Goal: Transaction & Acquisition: Purchase product/service

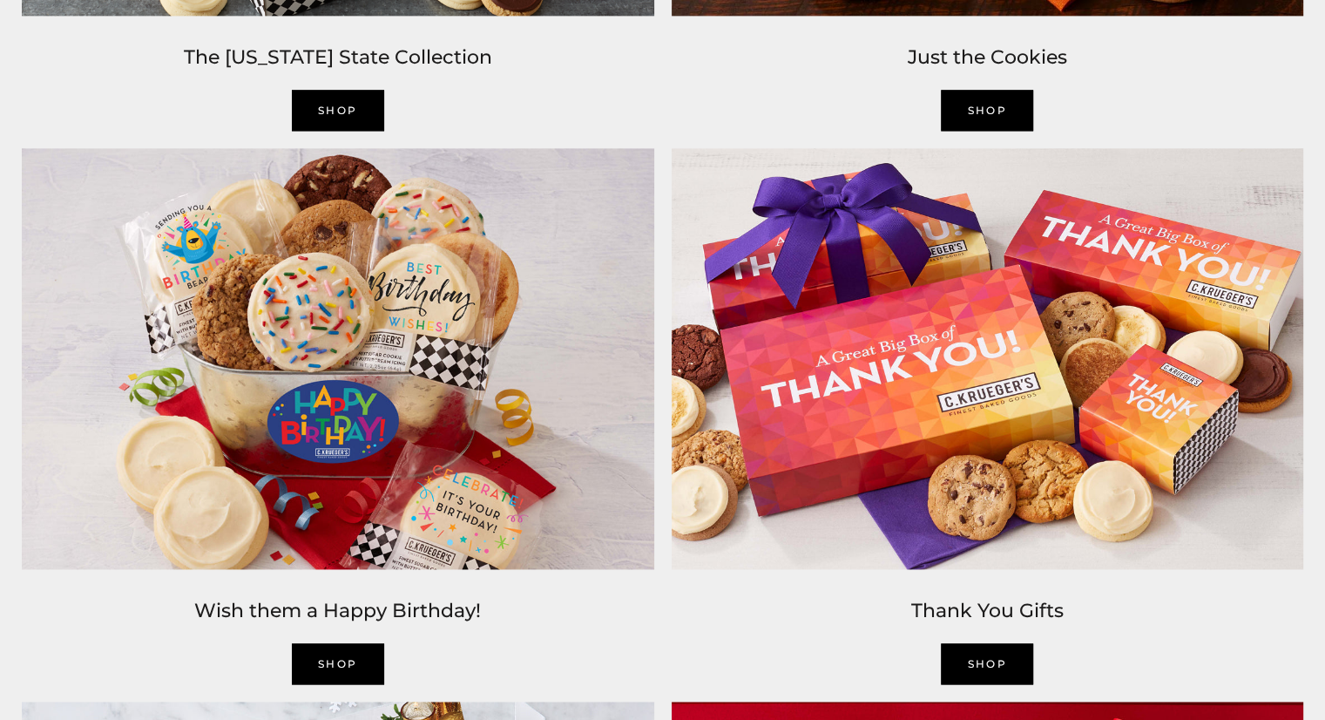
scroll to position [2440, 0]
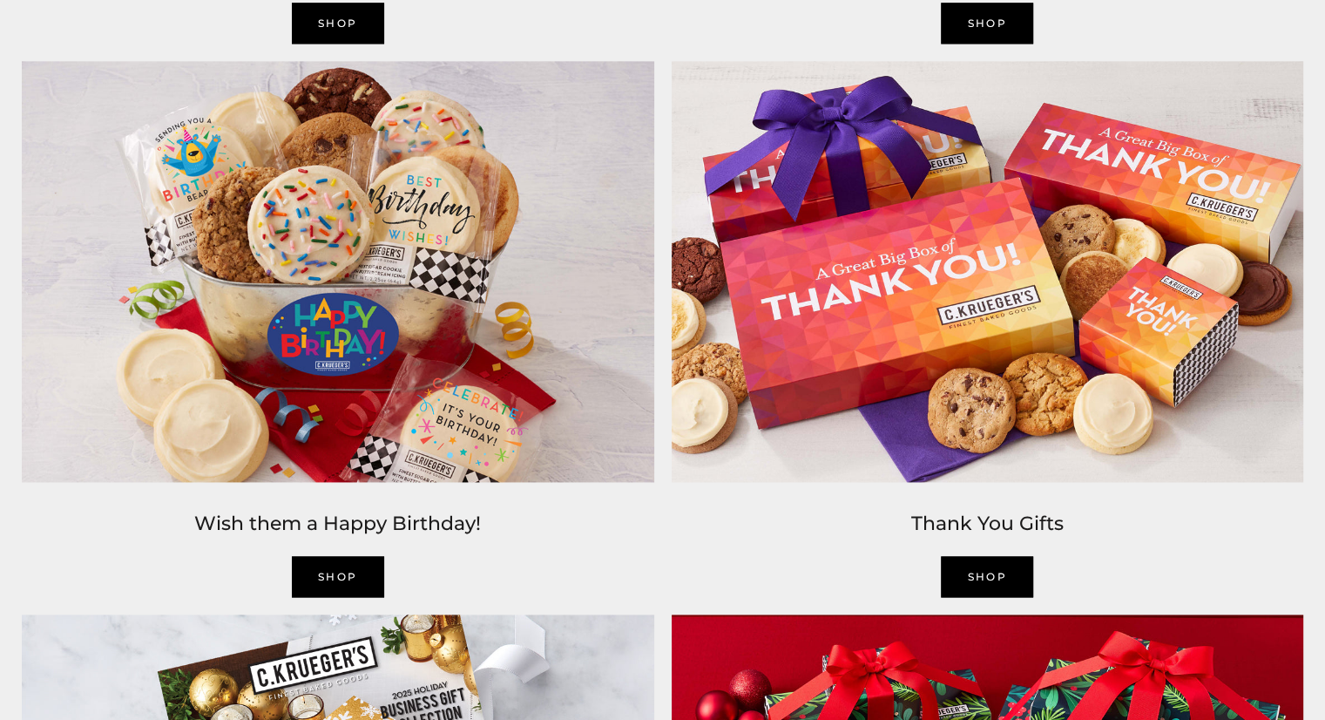
click at [325, 543] on div "Wish them a Happy Birthday! SHOP" at bounding box center [338, 548] width 650 height 115
click at [335, 566] on link "SHOP" at bounding box center [338, 576] width 92 height 41
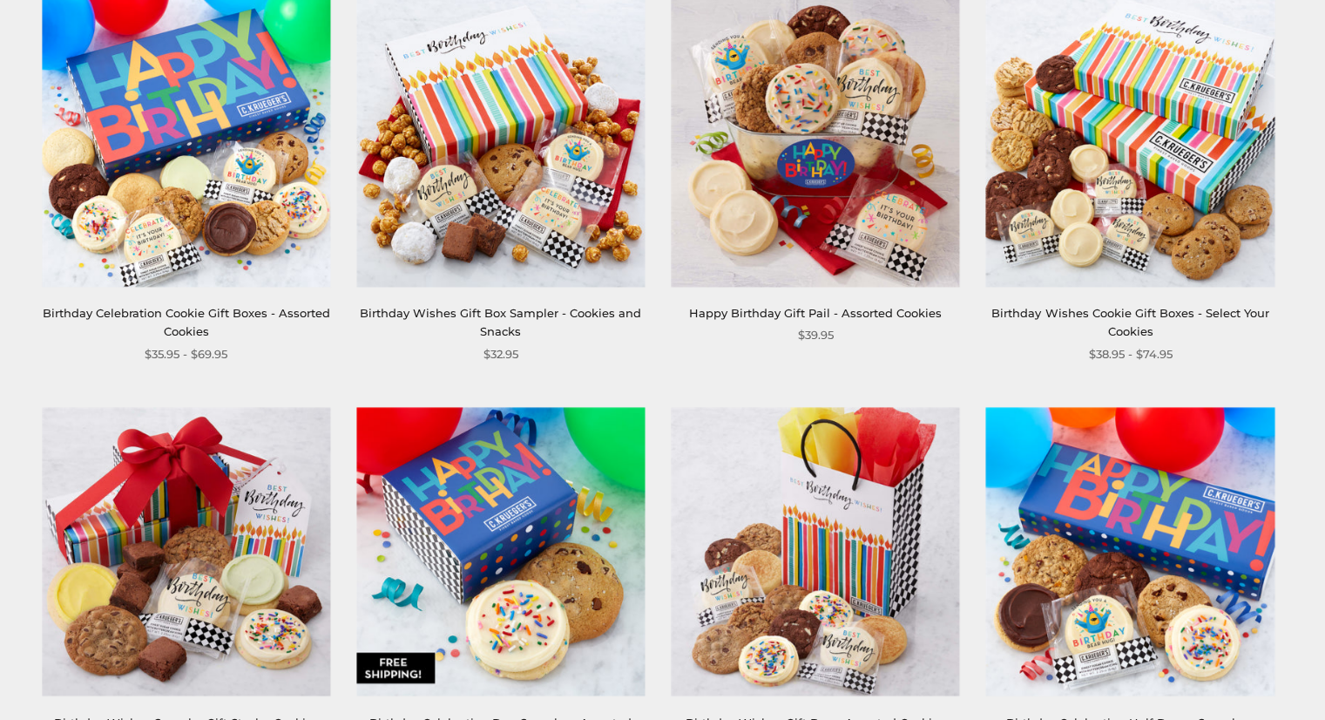
scroll to position [349, 0]
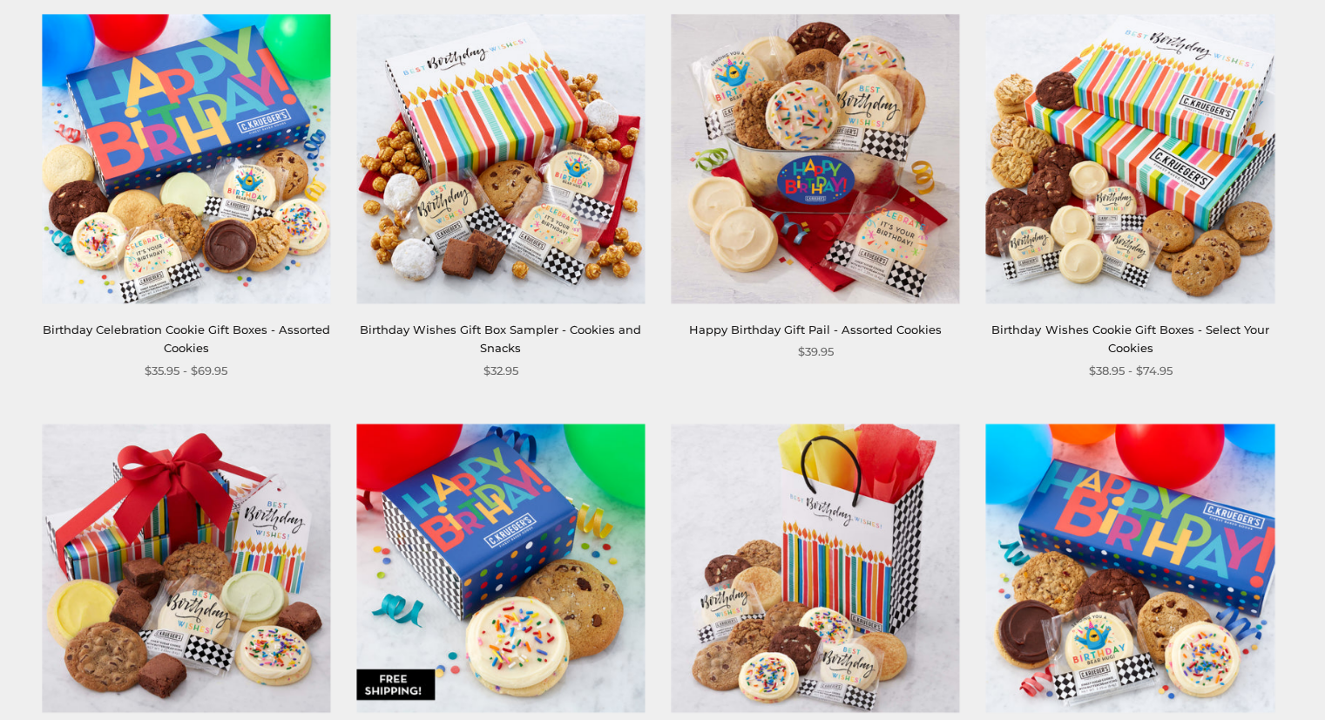
click at [233, 241] on img at bounding box center [186, 159] width 288 height 288
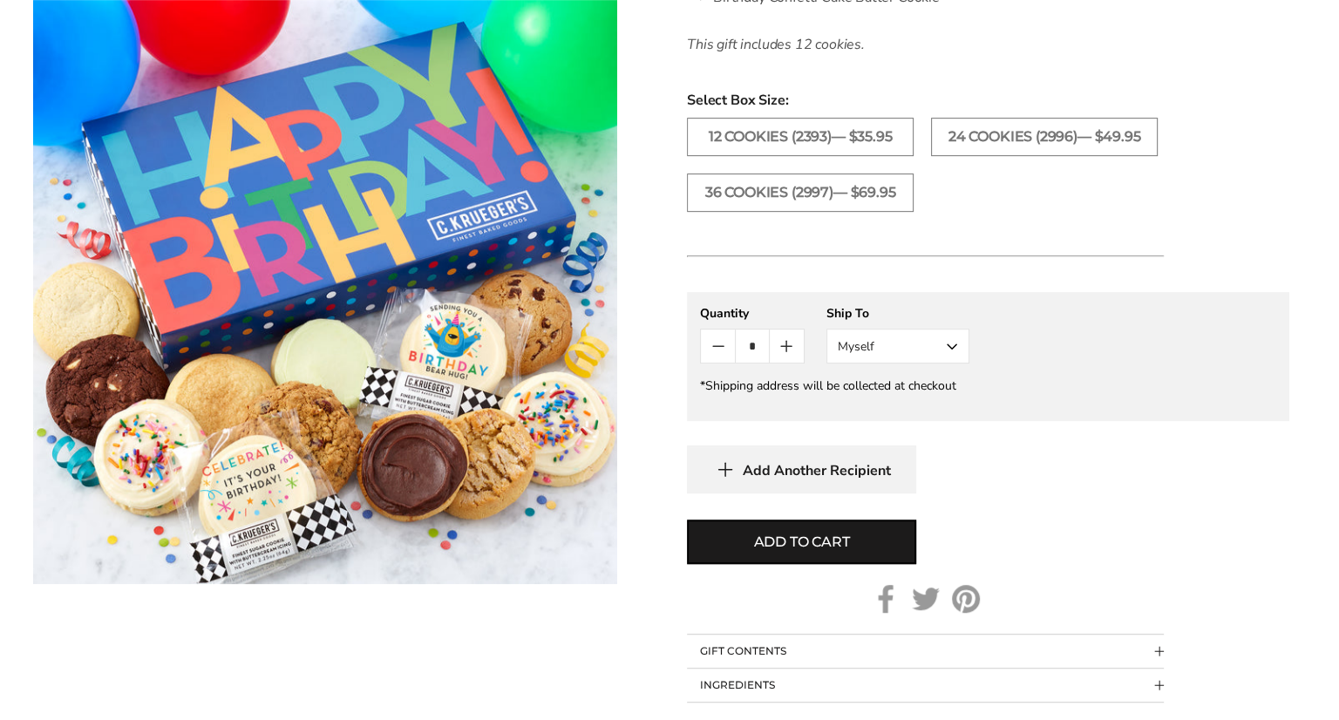
scroll to position [871, 0]
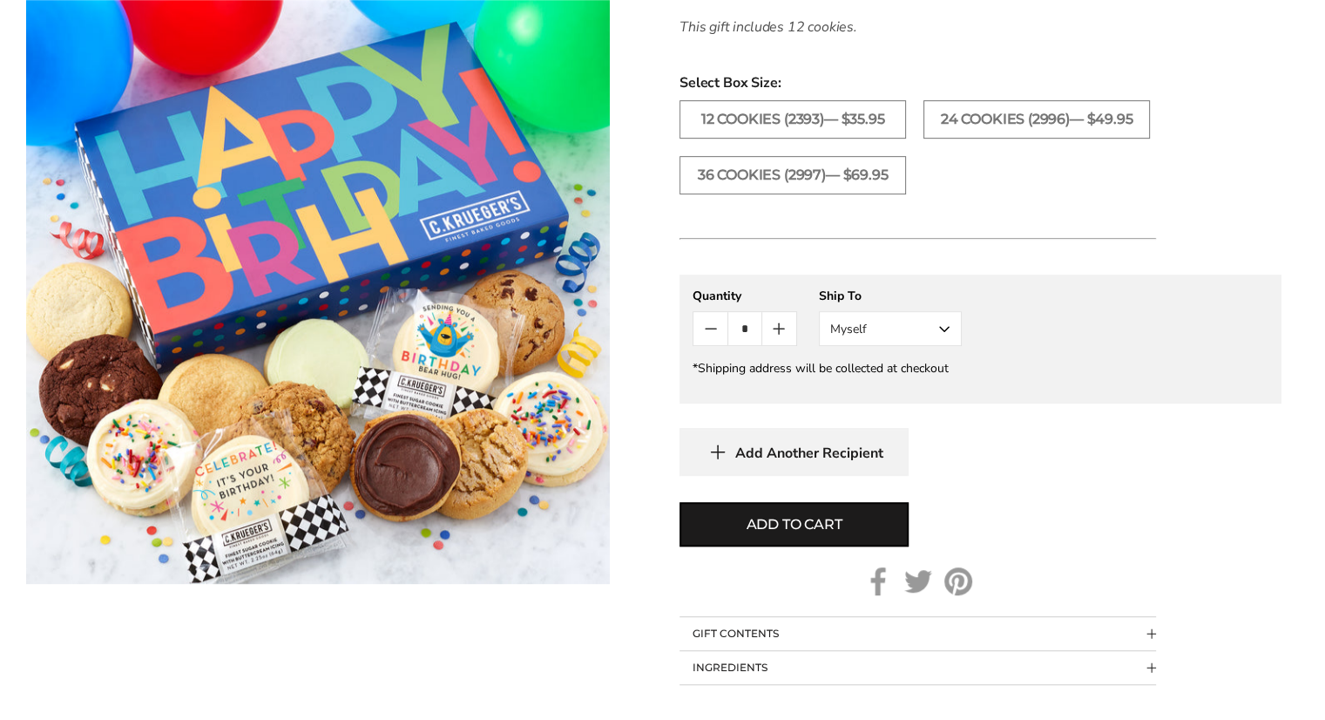
click at [929, 315] on button "Myself" at bounding box center [890, 328] width 143 height 35
click at [910, 387] on button "Other Recipient" at bounding box center [890, 392] width 141 height 31
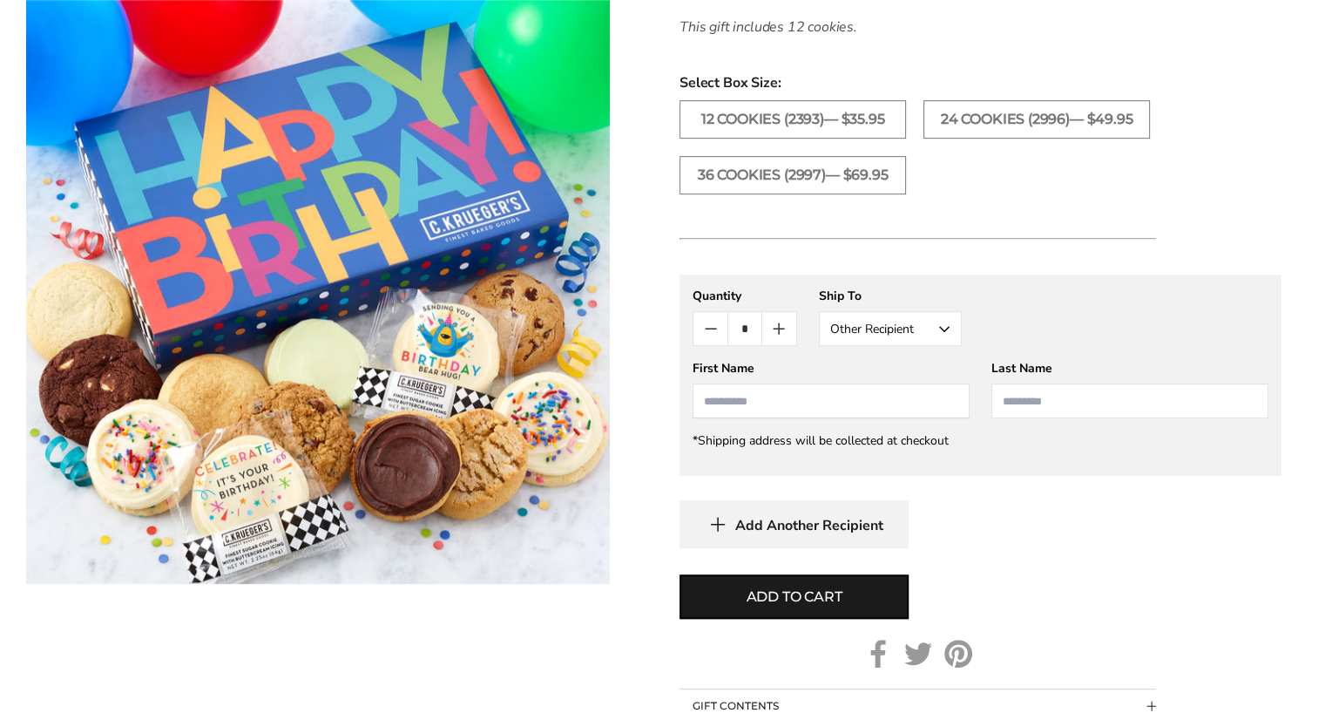
click at [763, 384] on input "First Name" at bounding box center [831, 400] width 277 height 35
type input "*****"
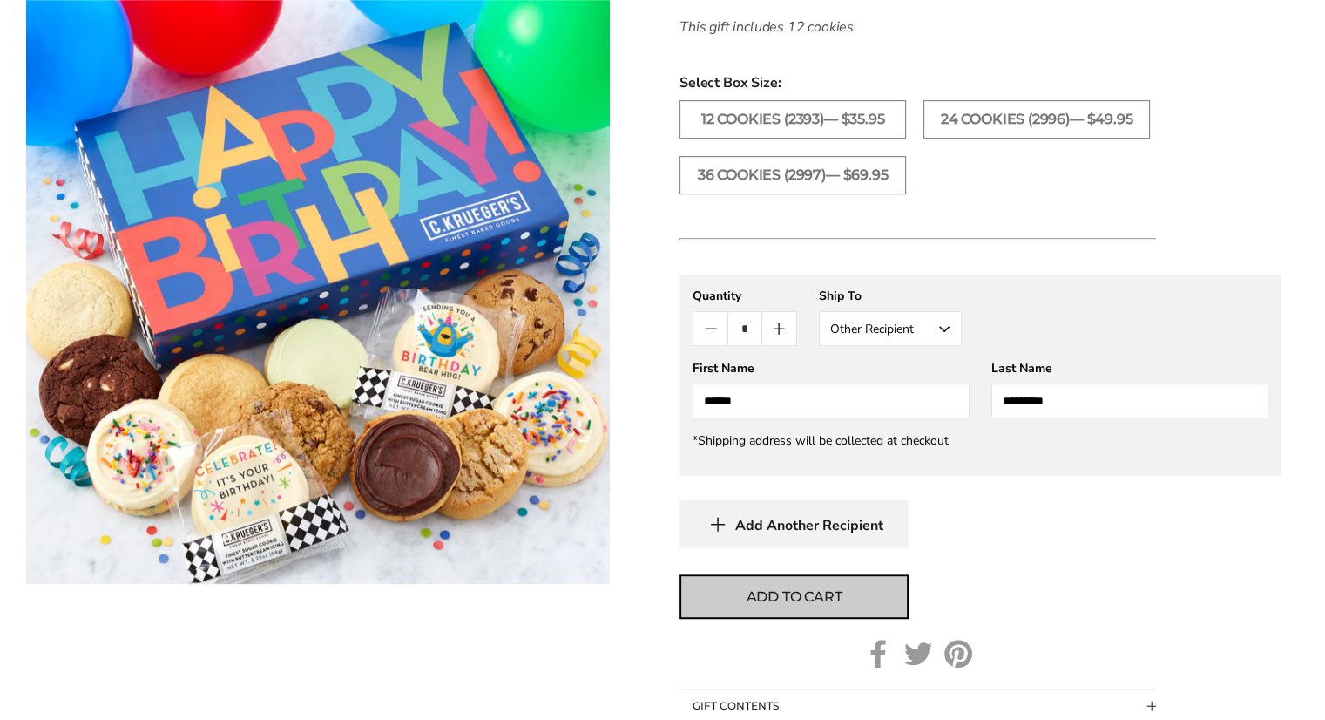
type input "*********"
click at [815, 590] on span "Add to cart" at bounding box center [795, 596] width 96 height 21
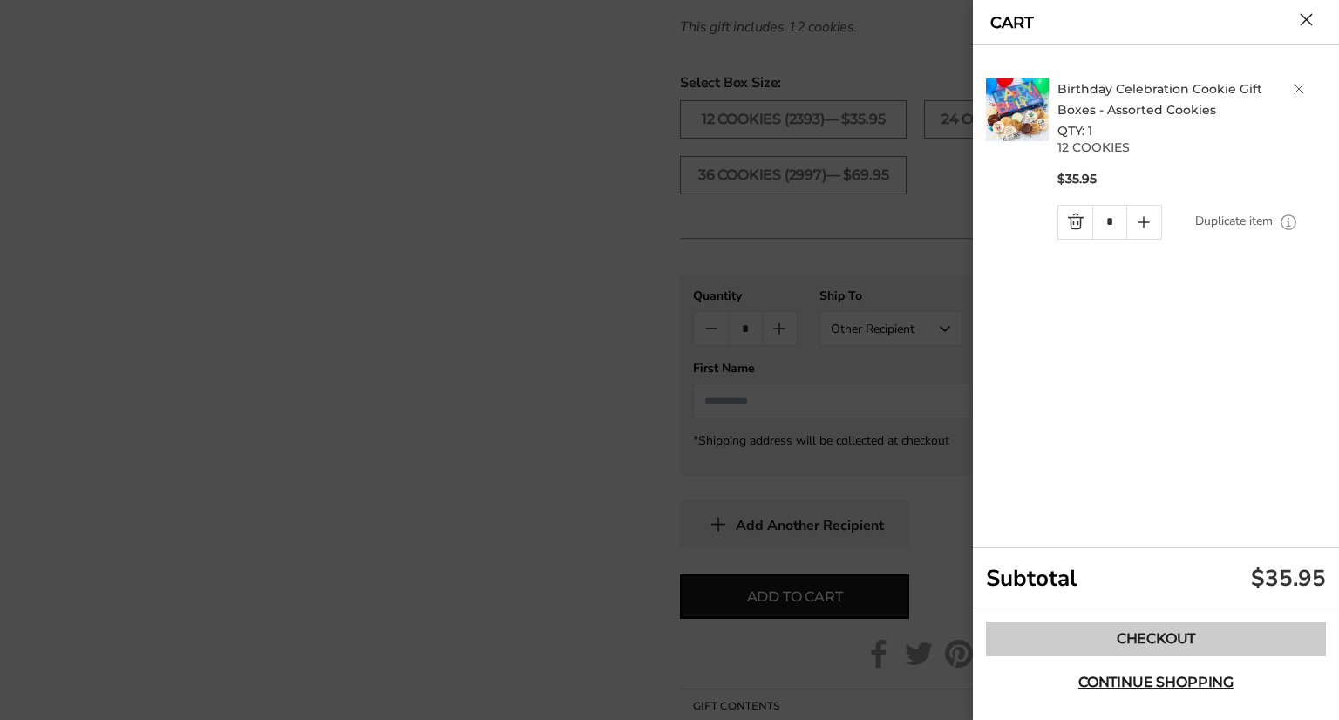
click at [1149, 641] on link "Checkout" at bounding box center [1156, 638] width 340 height 35
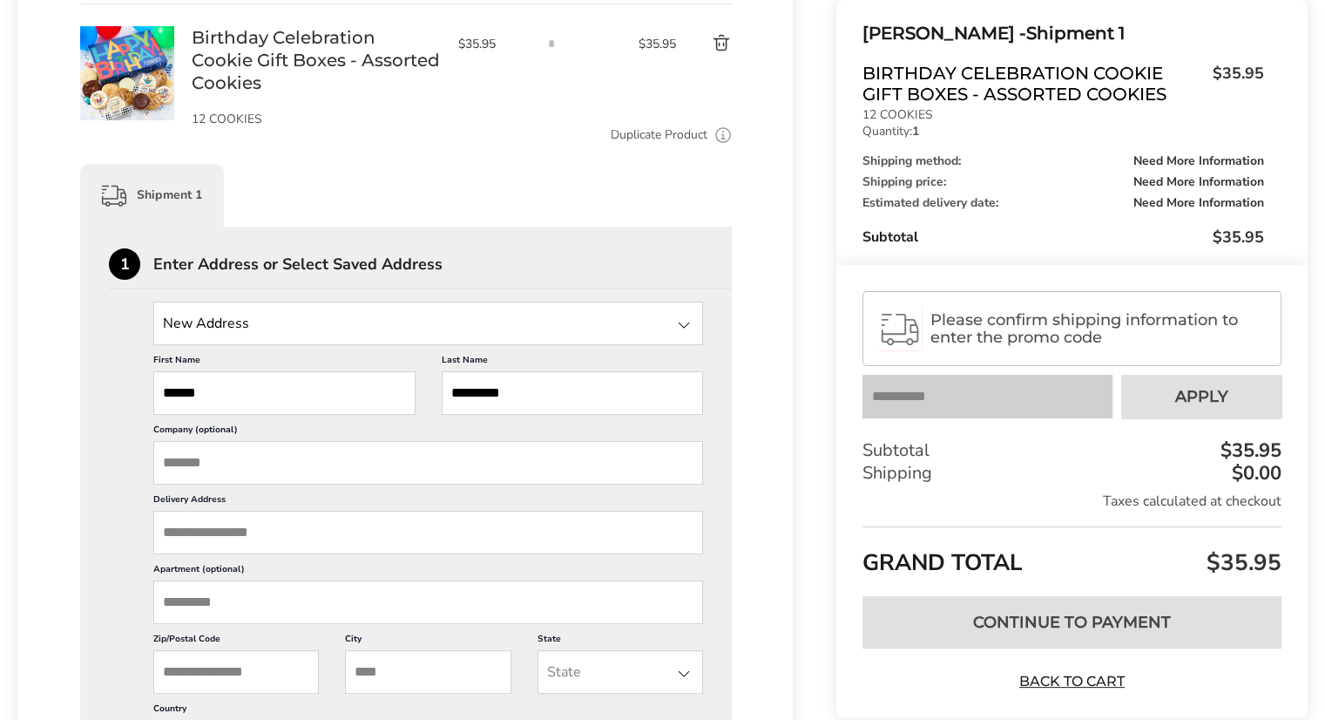
scroll to position [87, 0]
